Goal: Task Accomplishment & Management: Complete application form

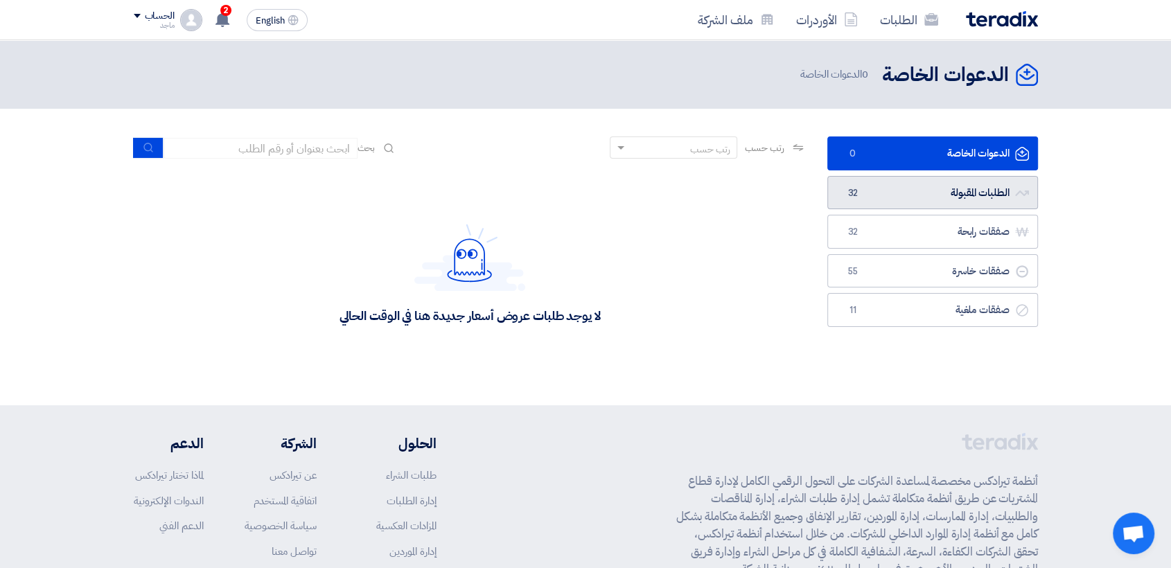
click at [980, 188] on link "الطلبات المقبولة الطلبات المقبولة 32" at bounding box center [933, 193] width 211 height 34
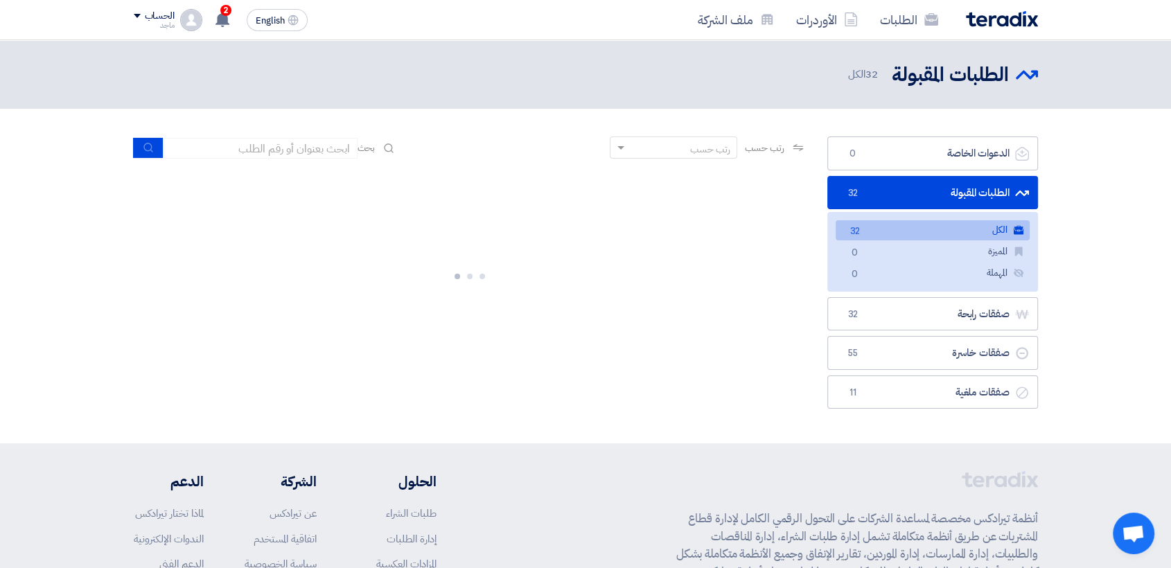
click at [980, 189] on link "الطلبات المقبولة الطلبات المقبولة 32" at bounding box center [933, 193] width 211 height 34
click at [964, 196] on link "الطلبات المقبولة الطلبات المقبولة 32" at bounding box center [933, 193] width 211 height 34
click at [962, 189] on link "الطلبات المقبولة الطلبات المقبولة 32" at bounding box center [933, 193] width 211 height 34
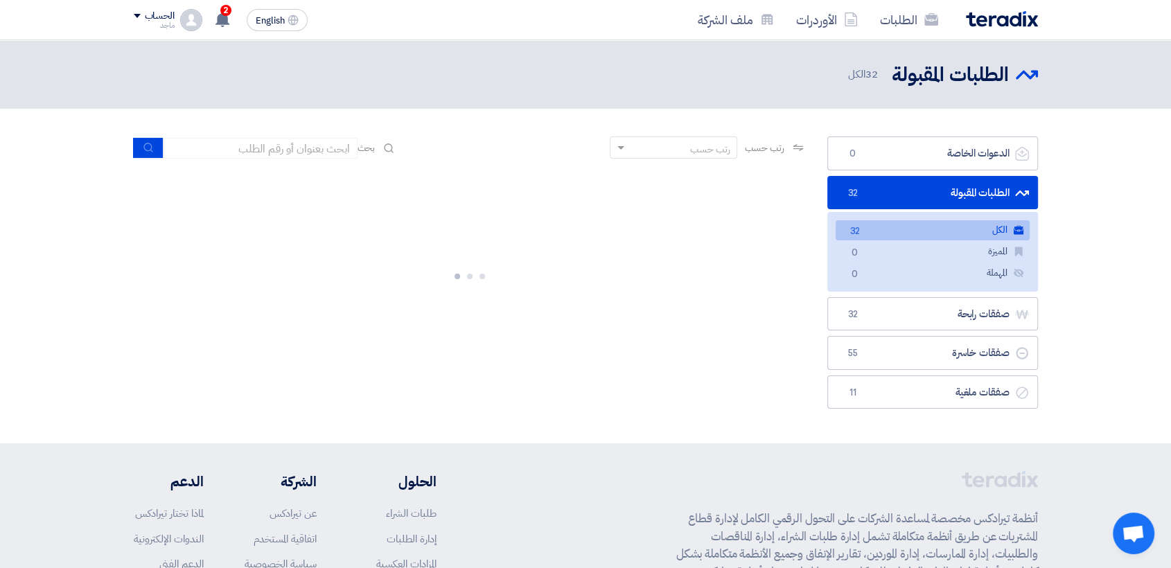
click at [962, 189] on link "الطلبات المقبولة الطلبات المقبولة 32" at bounding box center [933, 193] width 211 height 34
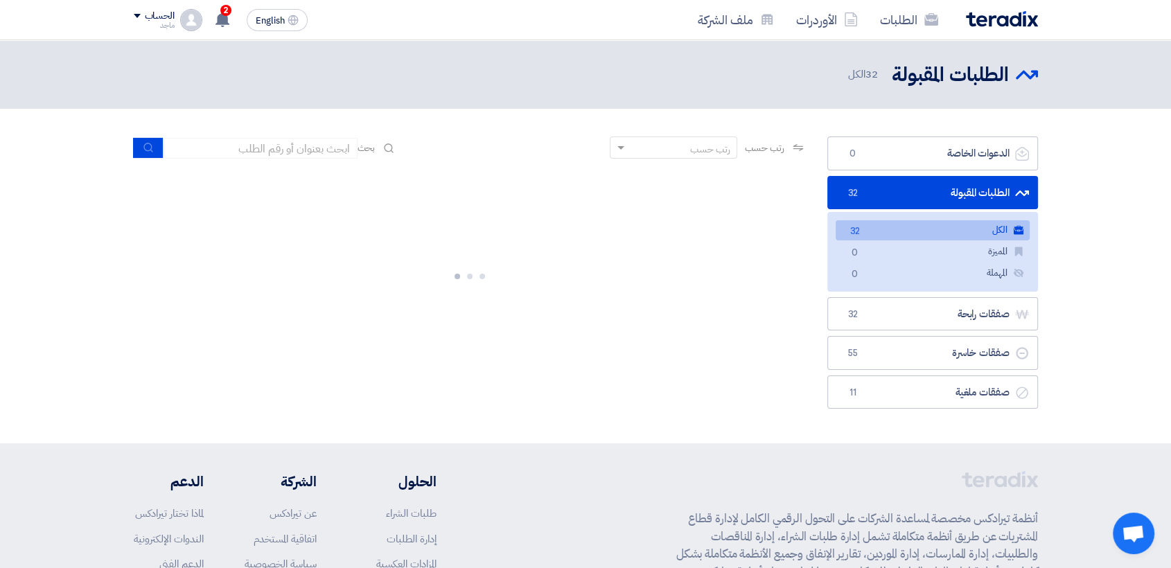
click at [962, 189] on link "الطلبات المقبولة الطلبات المقبولة 32" at bounding box center [933, 193] width 211 height 34
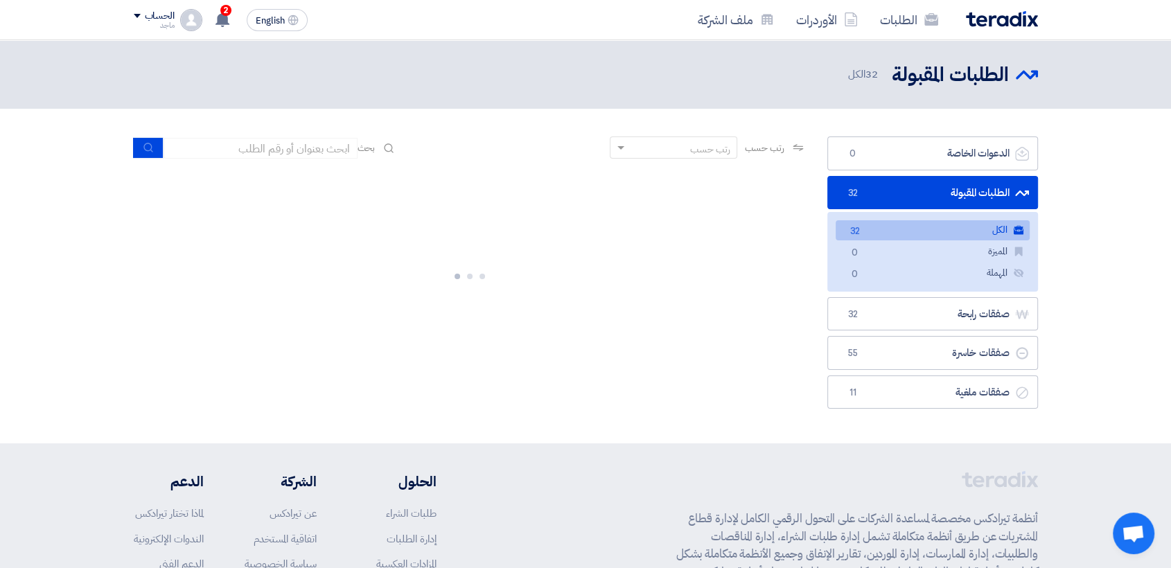
click at [962, 189] on link "الطلبات المقبولة الطلبات المقبولة 32" at bounding box center [933, 193] width 211 height 34
click at [961, 192] on link "الطلبات المقبولة الطلبات المقبولة 32" at bounding box center [933, 193] width 211 height 34
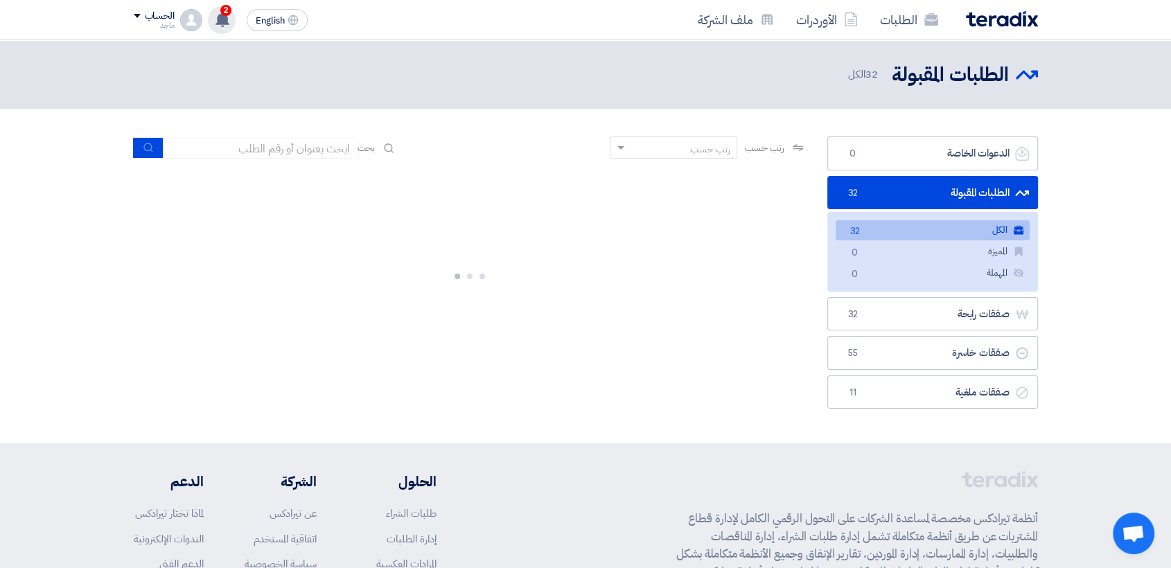
click at [226, 12] on span "2" at bounding box center [225, 10] width 11 height 11
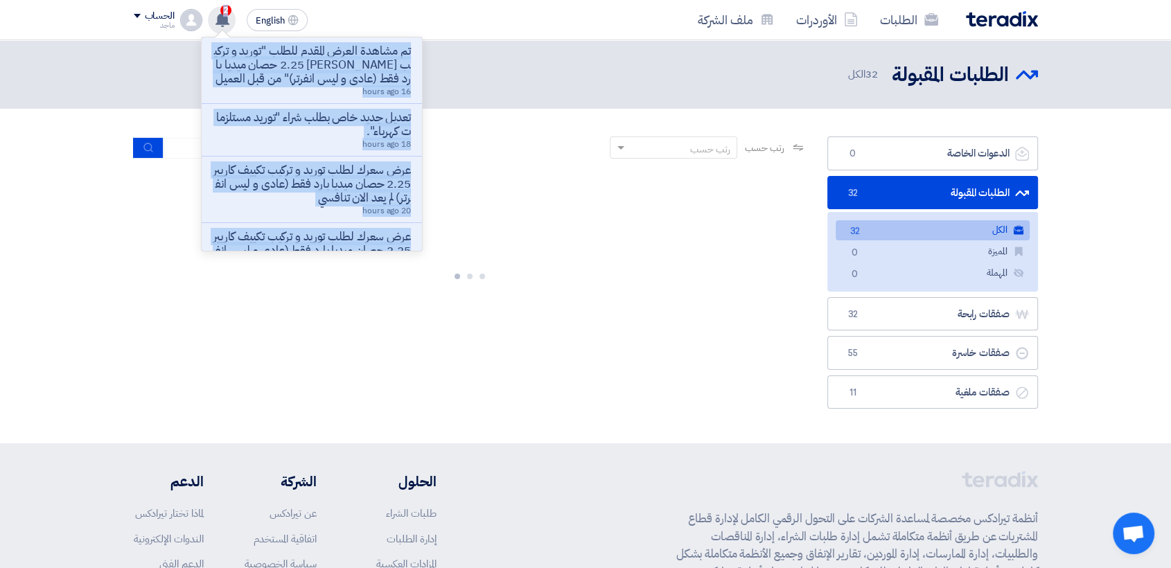
click at [222, 5] on span "2" at bounding box center [225, 10] width 11 height 11
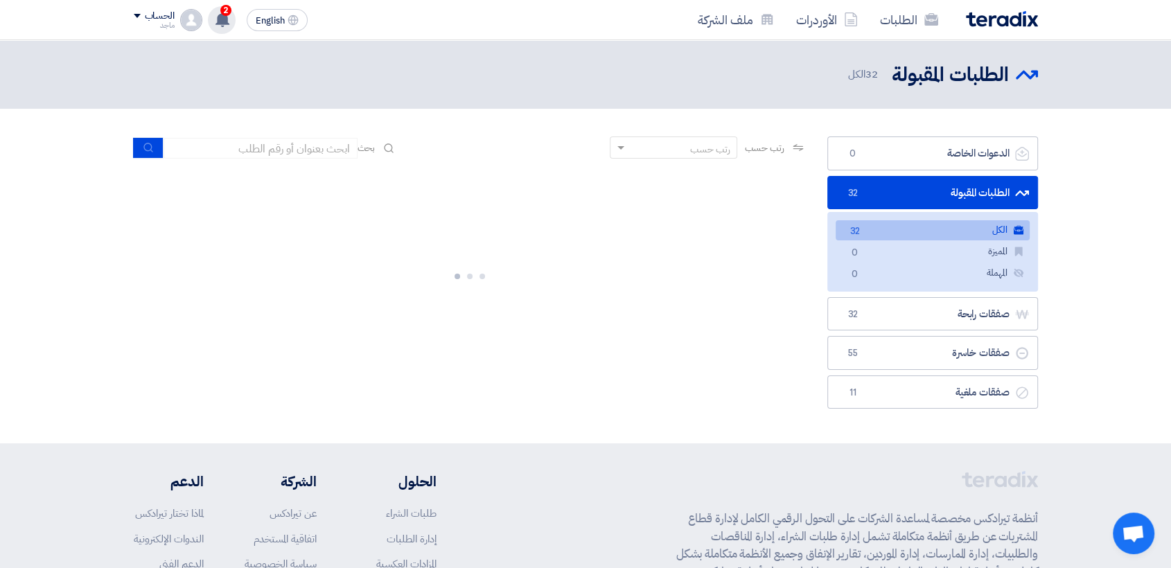
click at [222, 5] on span "2" at bounding box center [225, 10] width 11 height 11
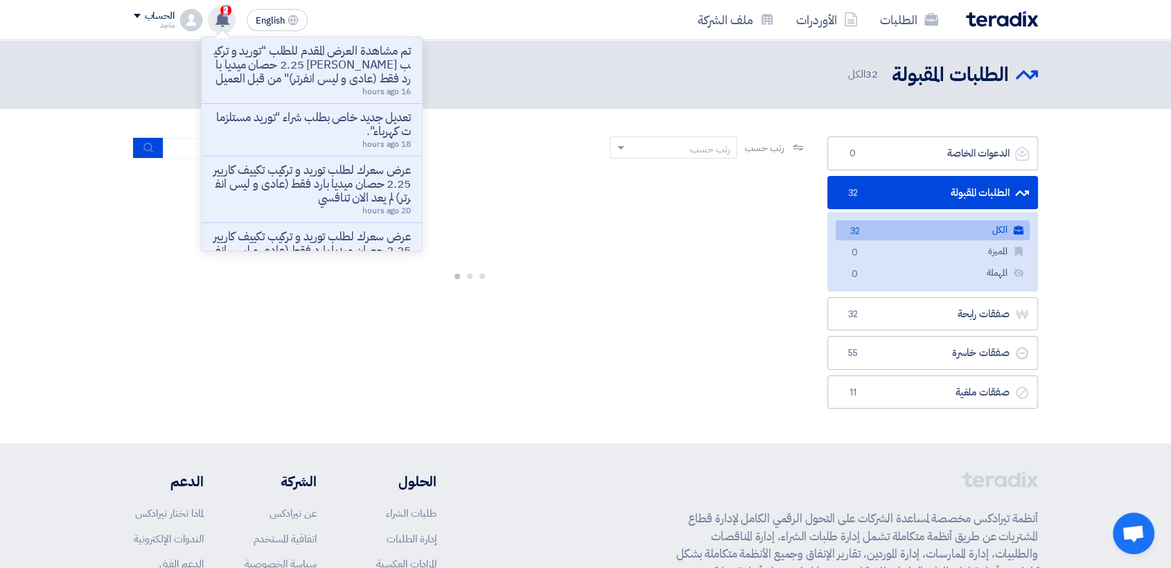
click at [222, 5] on span "2" at bounding box center [225, 10] width 11 height 11
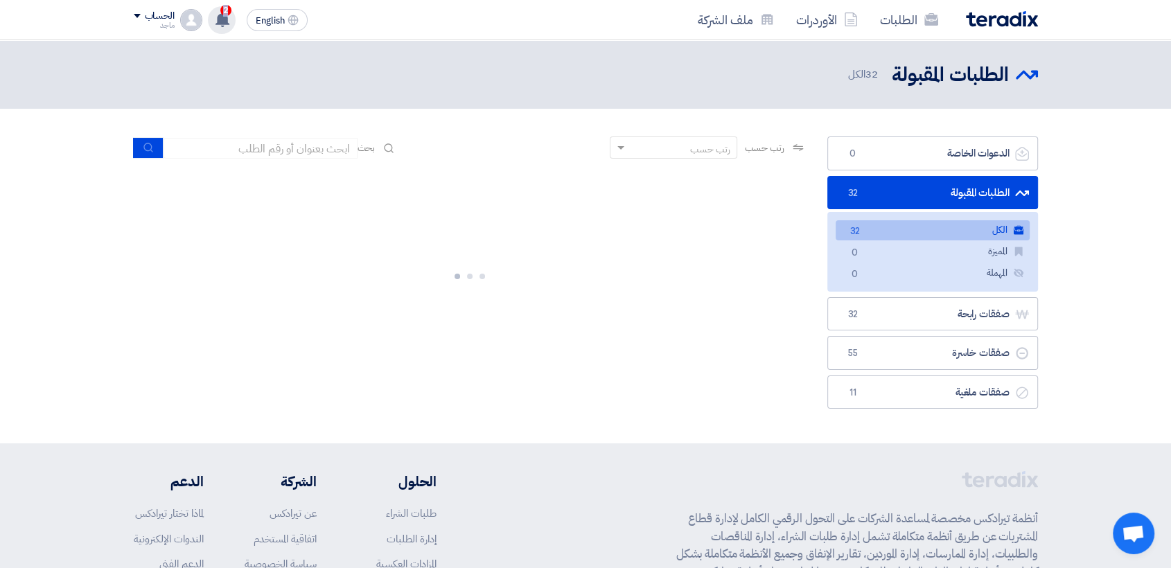
click at [222, 5] on span "2" at bounding box center [225, 10] width 11 height 11
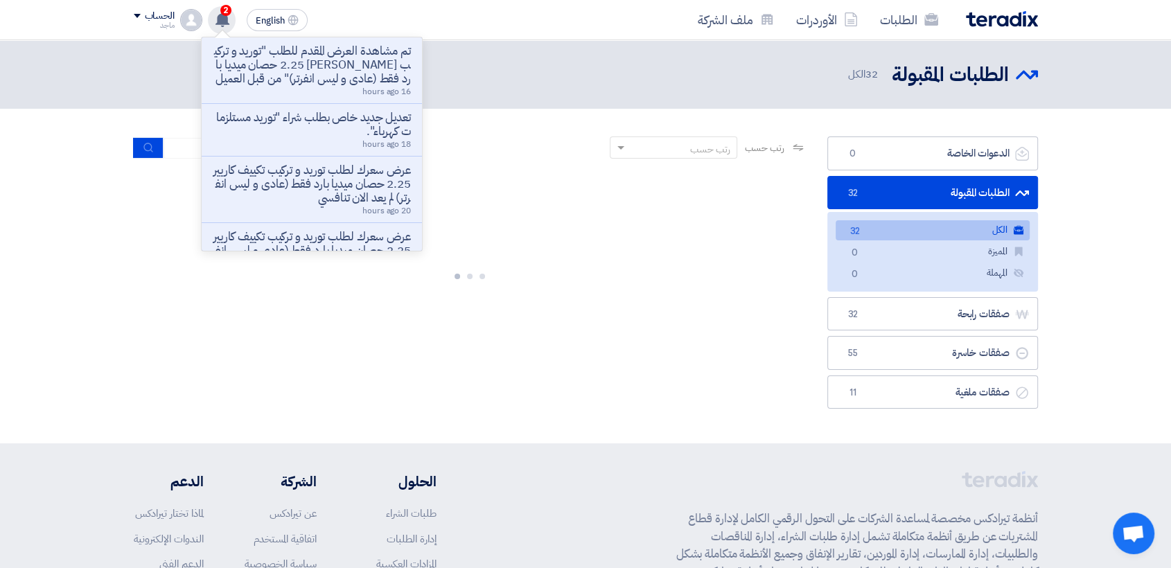
click at [222, 5] on span "2" at bounding box center [225, 10] width 11 height 11
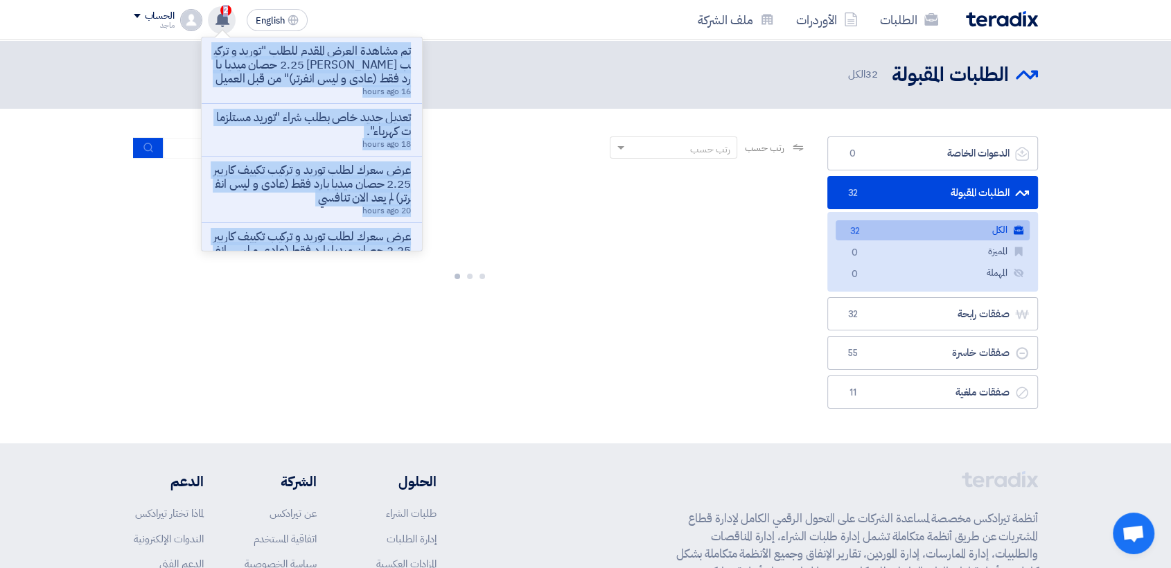
click at [222, 5] on span "2" at bounding box center [225, 10] width 11 height 11
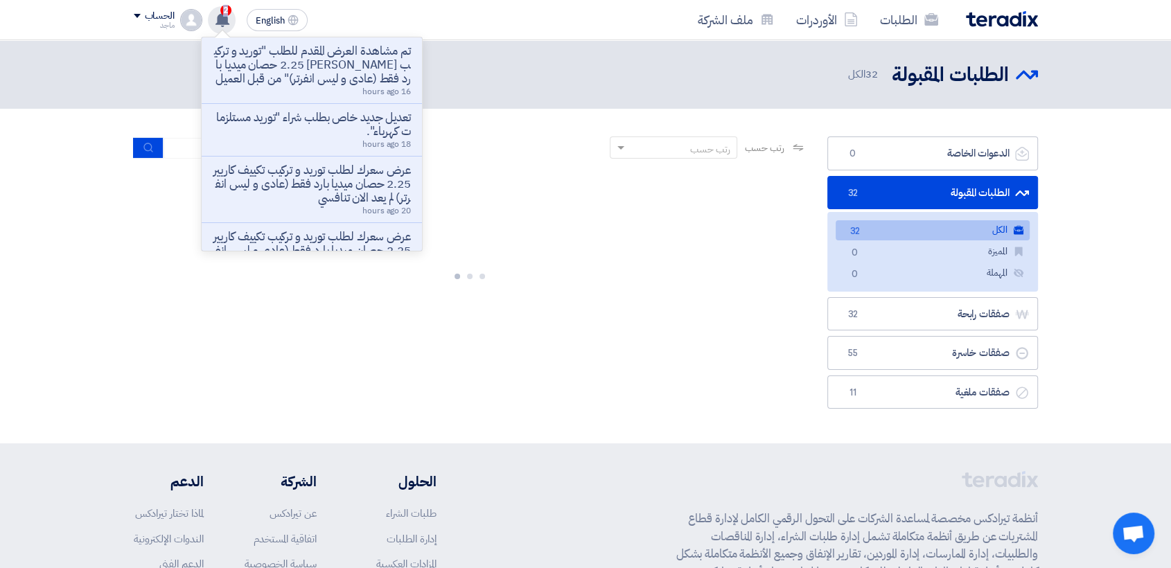
click at [222, 5] on span "2" at bounding box center [225, 10] width 11 height 11
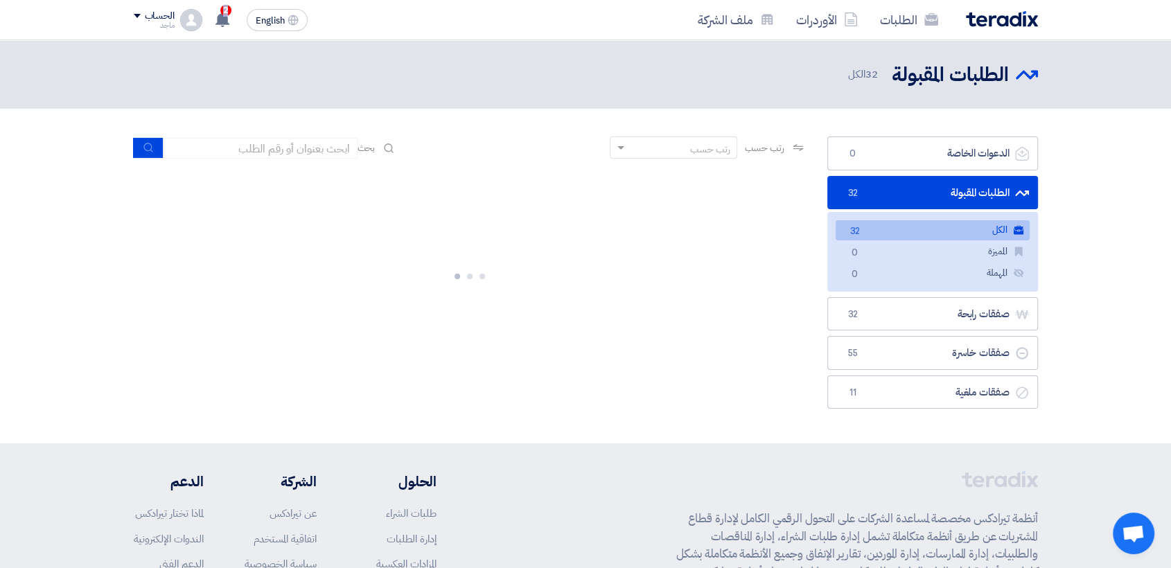
click at [954, 192] on link "الطلبات المقبولة الطلبات المقبولة 32" at bounding box center [933, 193] width 211 height 34
click at [989, 191] on link "الطلبات المقبولة الطلبات المقبولة 32" at bounding box center [933, 193] width 211 height 34
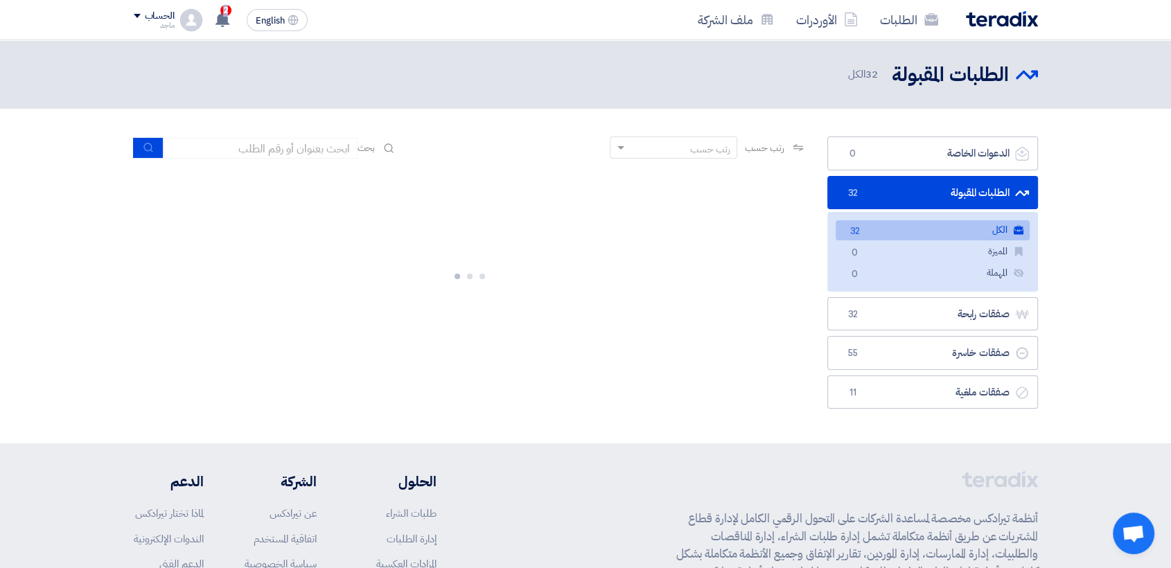
click at [989, 191] on link "الطلبات المقبولة الطلبات المقبولة 32" at bounding box center [933, 193] width 211 height 34
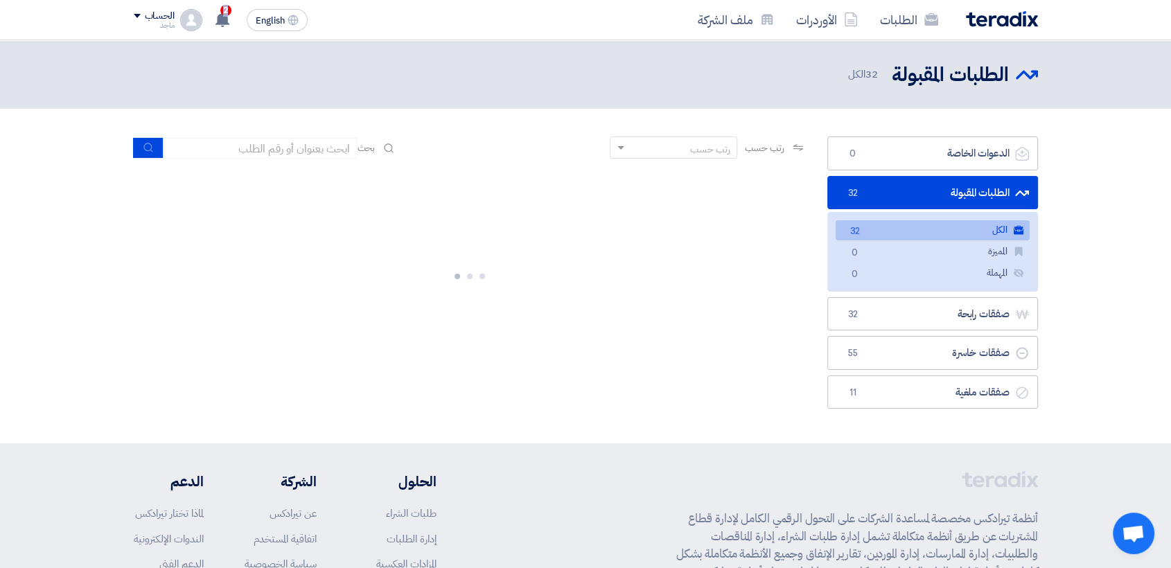
click at [849, 188] on span "32" at bounding box center [853, 193] width 17 height 14
click at [954, 193] on link "الطلبات المقبولة الطلبات المقبولة 32" at bounding box center [933, 193] width 211 height 34
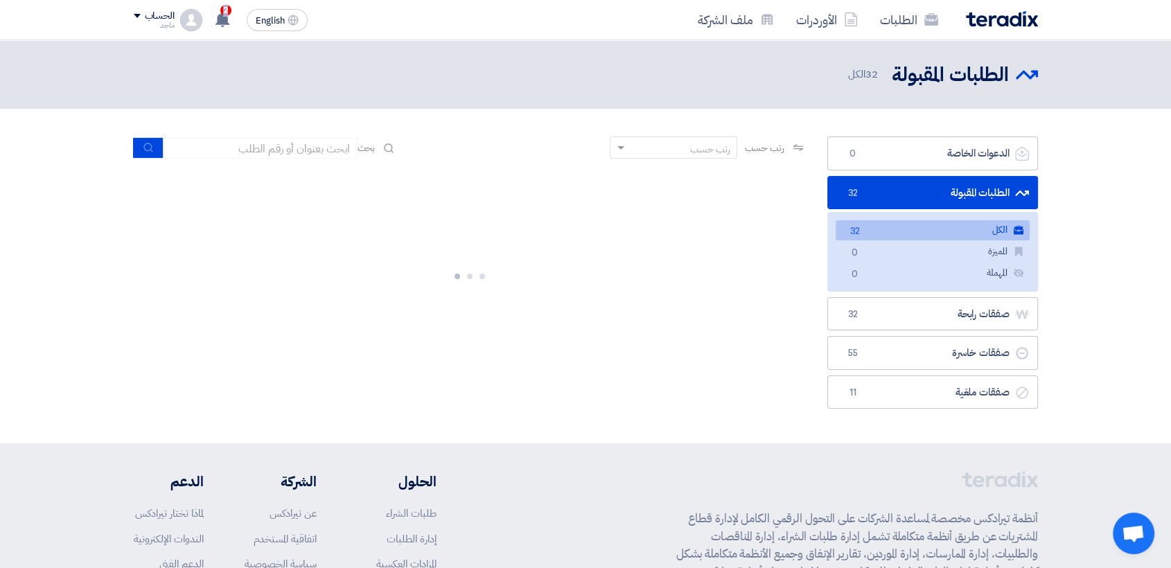
click at [954, 193] on link "الطلبات المقبولة الطلبات المقبولة 32" at bounding box center [933, 193] width 211 height 34
click at [965, 192] on link "الطلبات المقبولة الطلبات المقبولة 32" at bounding box center [933, 193] width 211 height 34
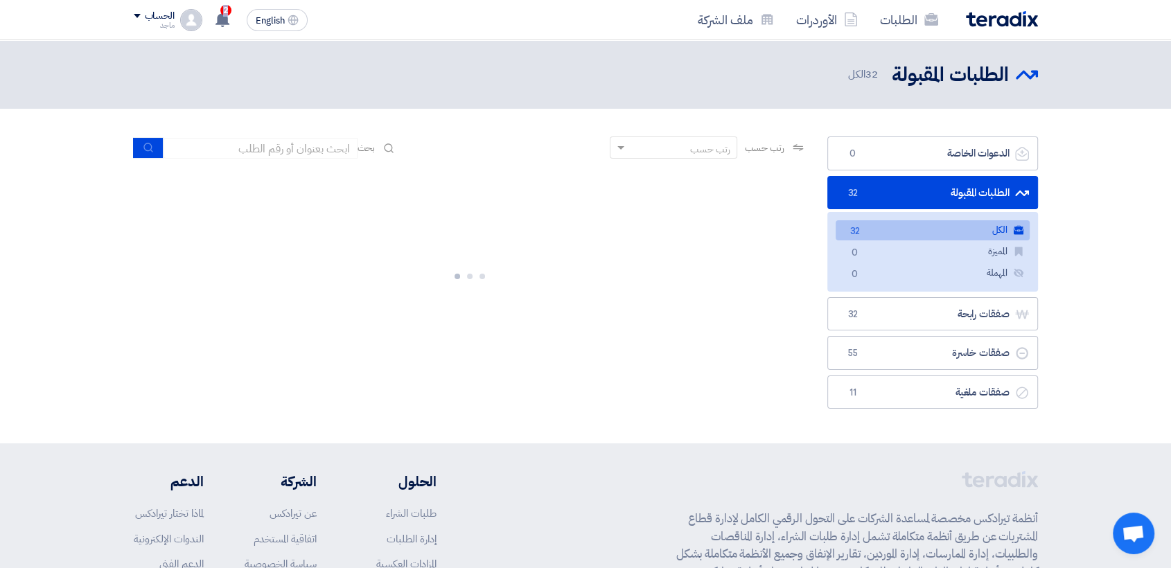
click at [959, 191] on link "الطلبات المقبولة الطلبات المقبولة 32" at bounding box center [933, 193] width 211 height 34
click at [972, 192] on link "الطلبات المقبولة الطلبات المقبولة 32" at bounding box center [933, 193] width 211 height 34
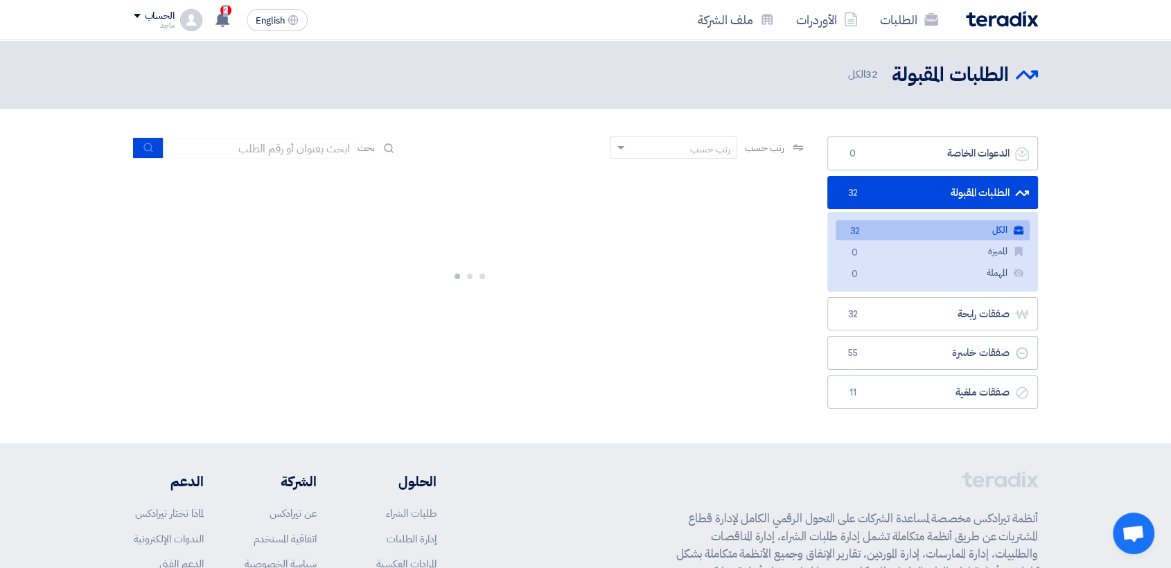
click at [972, 192] on link "الطلبات المقبولة الطلبات المقبولة 32" at bounding box center [933, 193] width 211 height 34
click at [991, 195] on link "الطلبات المقبولة الطلبات المقبولة 32" at bounding box center [933, 193] width 211 height 34
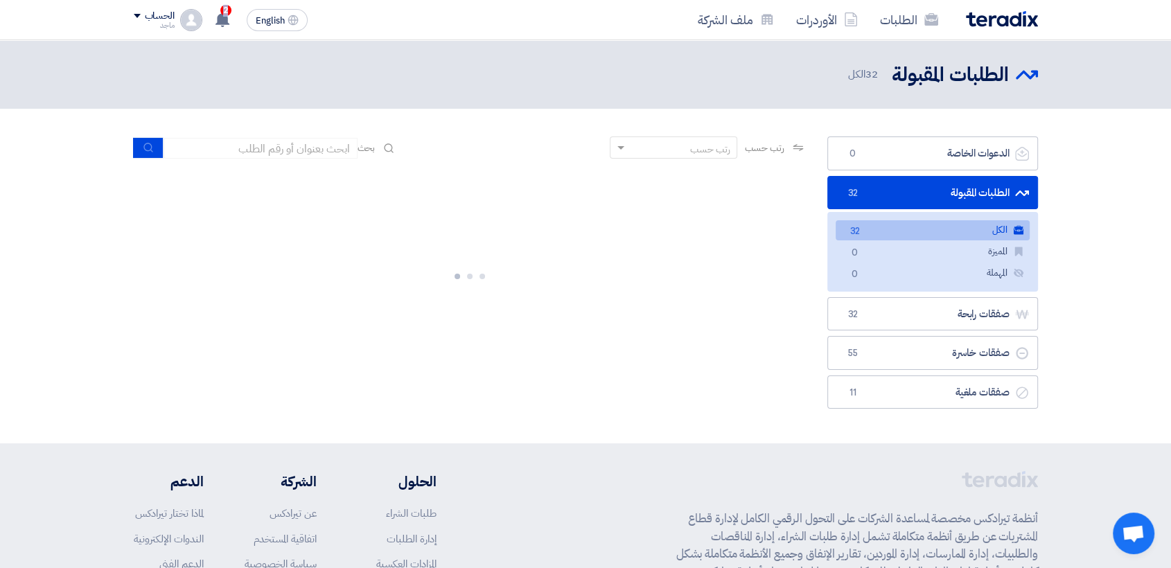
click at [991, 195] on link "الطلبات المقبولة الطلبات المقبولة 32" at bounding box center [933, 193] width 211 height 34
click at [848, 190] on span "32" at bounding box center [853, 193] width 17 height 14
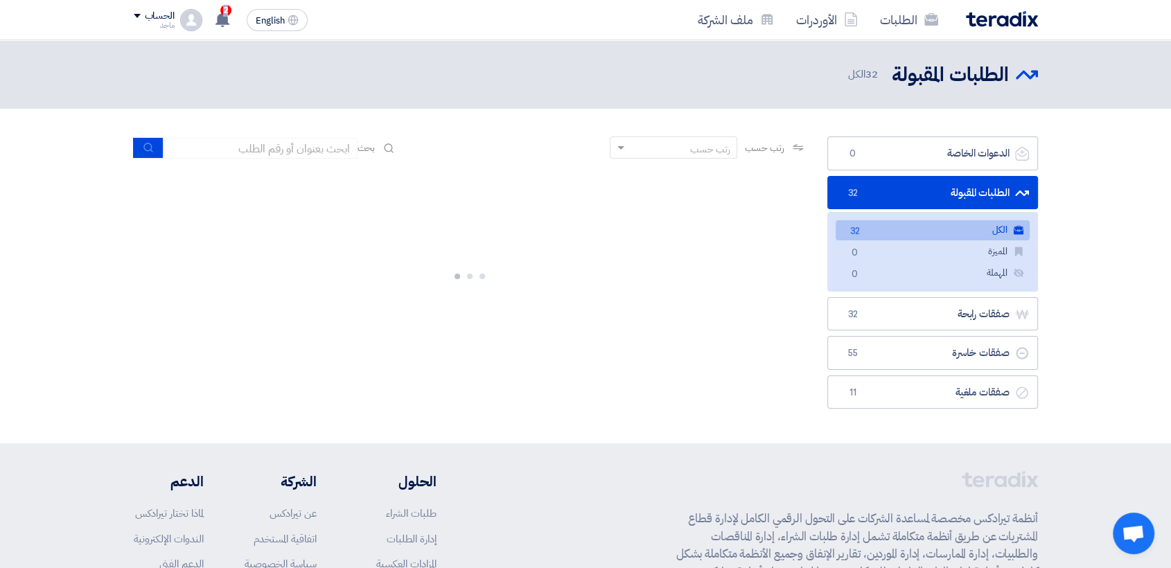
click at [959, 191] on link "الطلبات المقبولة الطلبات المقبولة 32" at bounding box center [933, 193] width 211 height 34
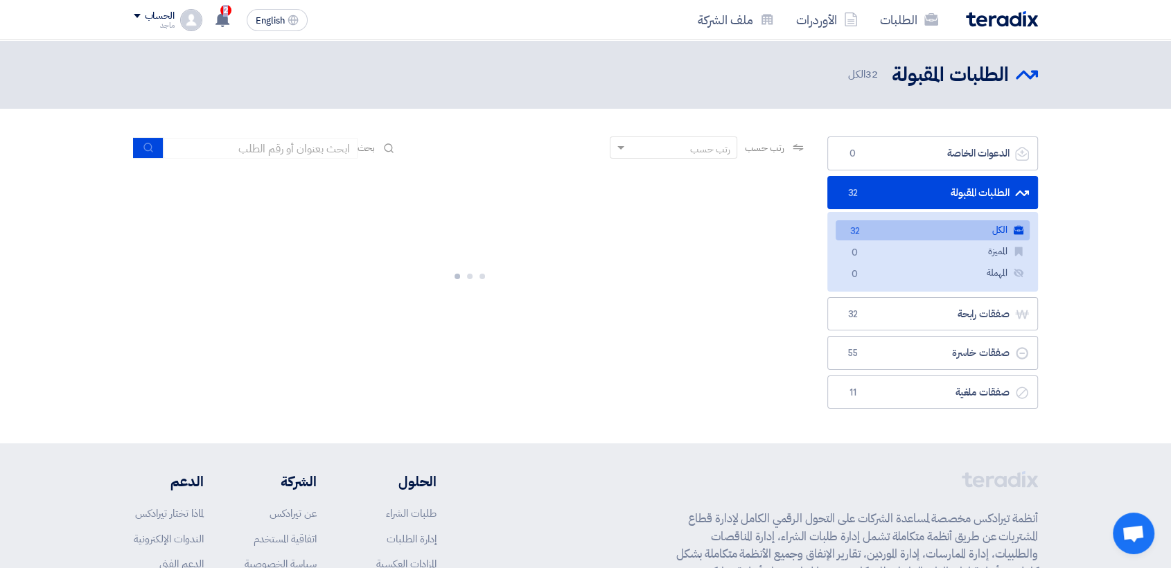
click at [959, 191] on link "الطلبات المقبولة الطلبات المقبولة 32" at bounding box center [933, 193] width 211 height 34
click at [981, 190] on link "الطلبات المقبولة الطلبات المقبولة 32" at bounding box center [933, 193] width 211 height 34
click at [847, 191] on span "32" at bounding box center [853, 193] width 17 height 14
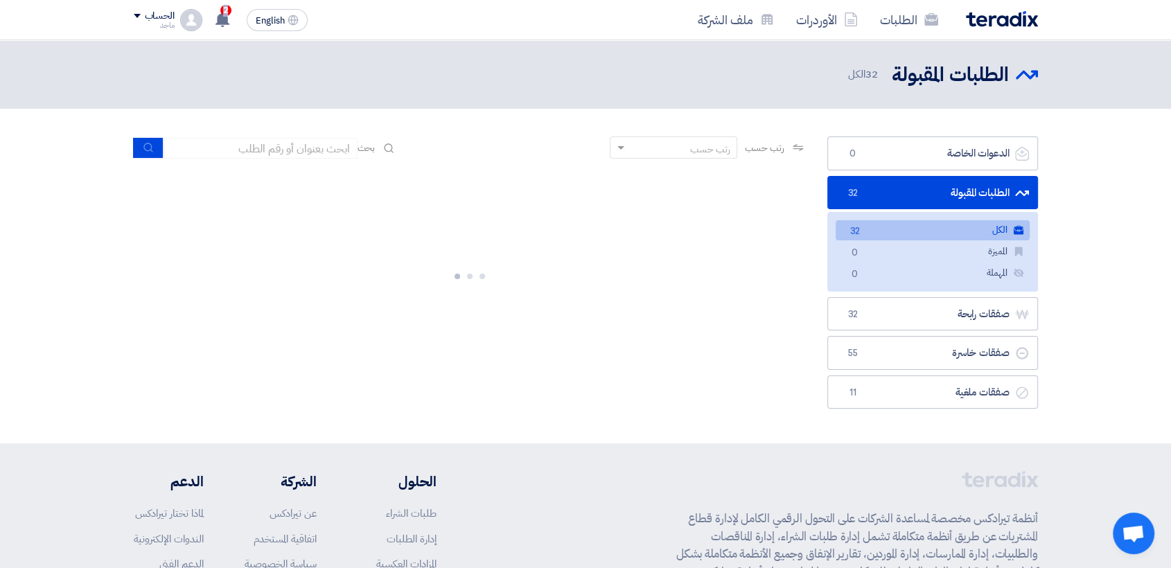
click at [847, 191] on span "32" at bounding box center [853, 193] width 17 height 14
click at [988, 190] on link "الطلبات المقبولة الطلبات المقبولة 32" at bounding box center [933, 193] width 211 height 34
click at [934, 229] on link "الكل الكل 32" at bounding box center [933, 230] width 194 height 20
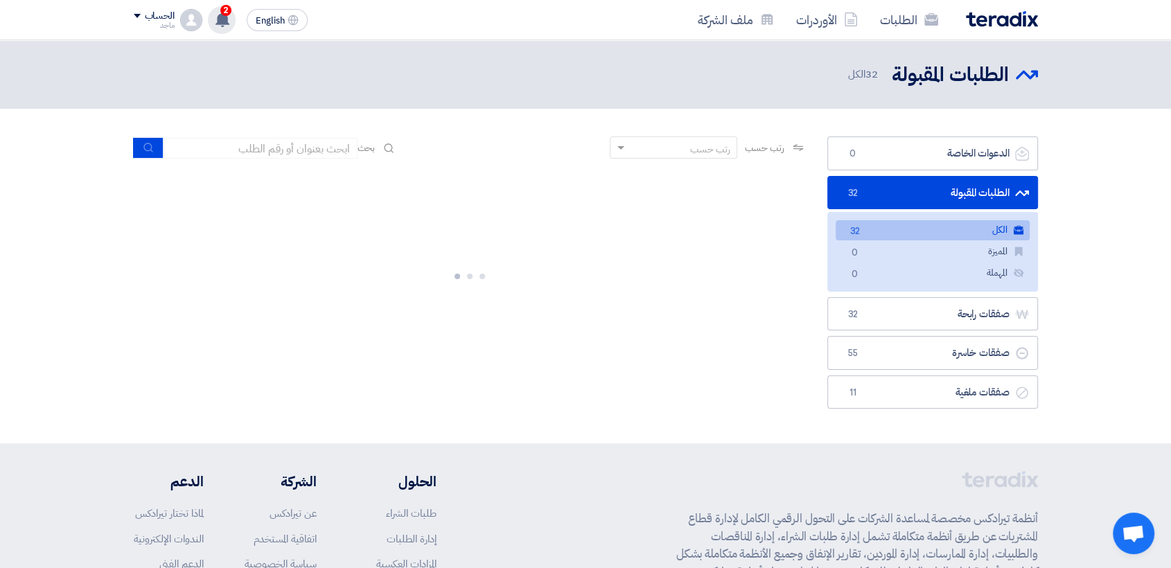
click at [216, 23] on icon at bounding box center [222, 19] width 15 height 15
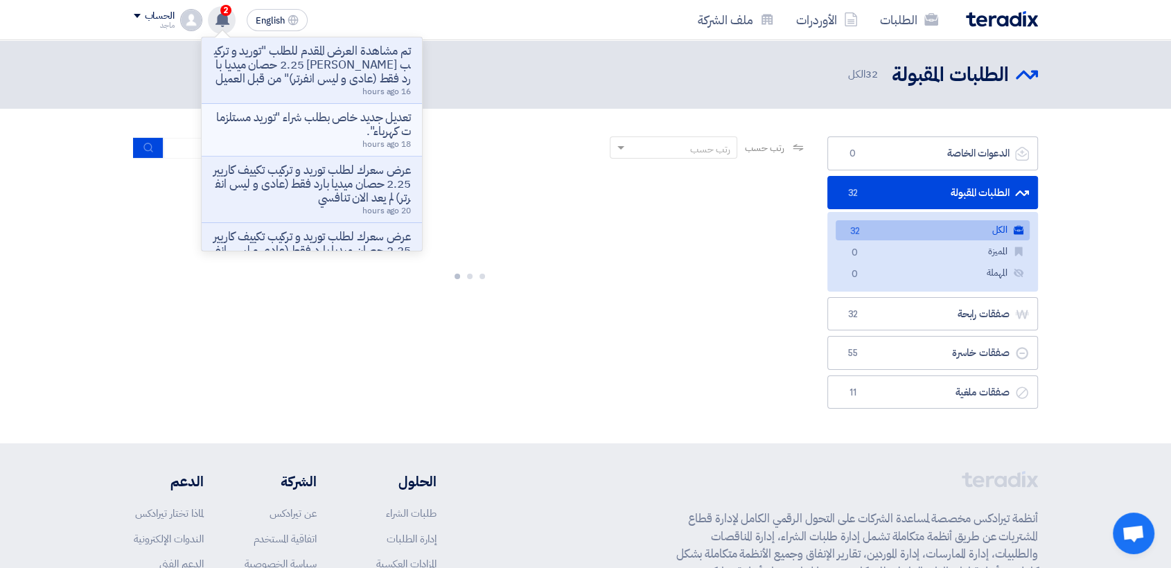
click at [274, 132] on p "تعديل جديد خاص بطلب شراء "توريد مستلزمات كهرباء"." at bounding box center [312, 125] width 198 height 28
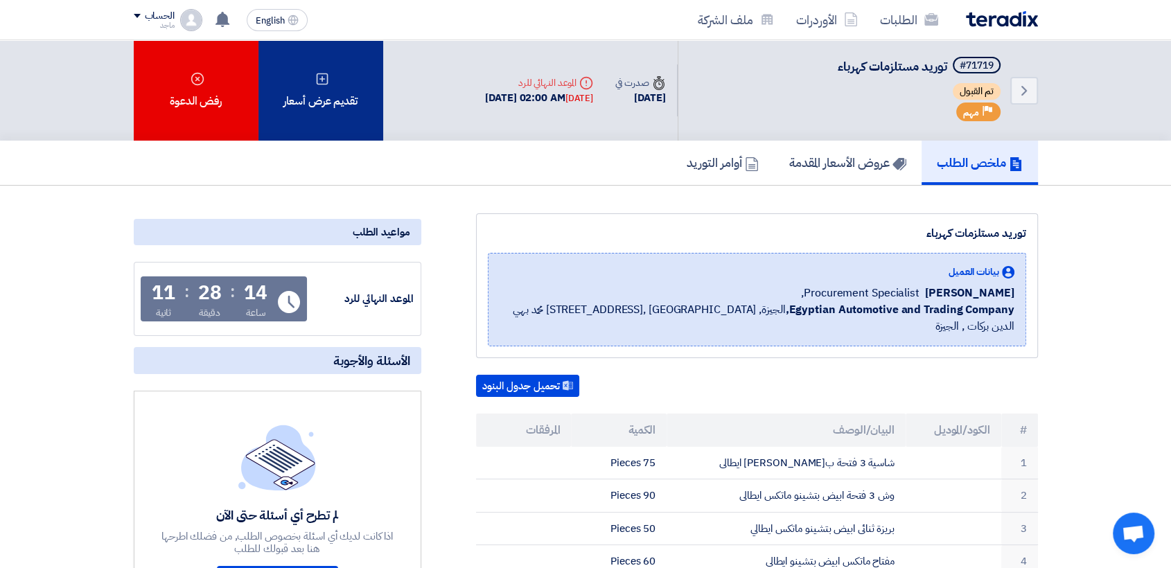
click at [314, 92] on div "تقديم عرض أسعار" at bounding box center [321, 90] width 125 height 101
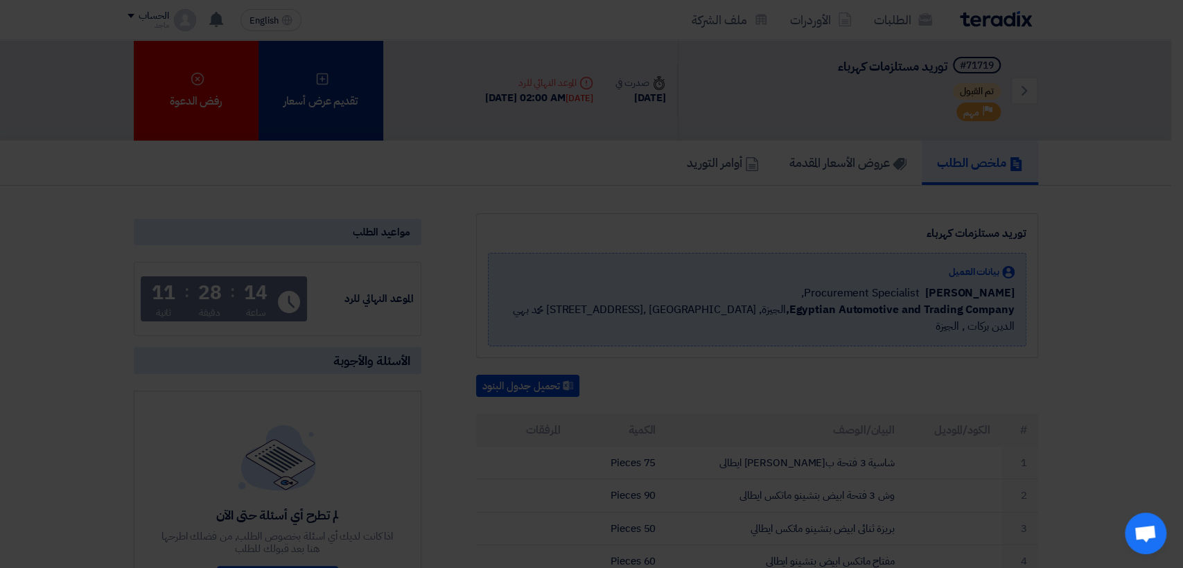
click at [314, 92] on div "أبدأ في تقديم عرض أسعار جديد تقديم عرض أسعار جديد من البداية" at bounding box center [591, 129] width 729 height 148
